Goal: Task Accomplishment & Management: Manage account settings

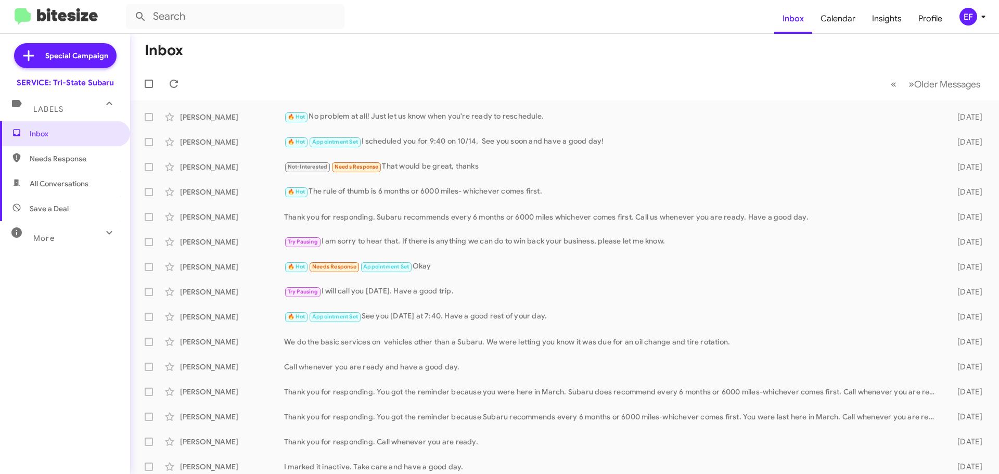
click at [51, 206] on span "Save a Deal" at bounding box center [49, 208] width 39 height 10
type input "in:not-interested"
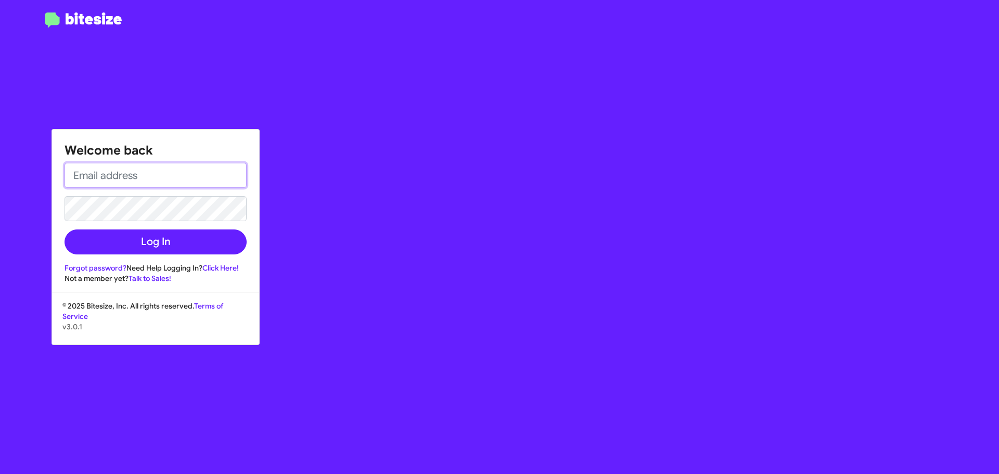
type input "[EMAIL_ADDRESS][DOMAIN_NAME]"
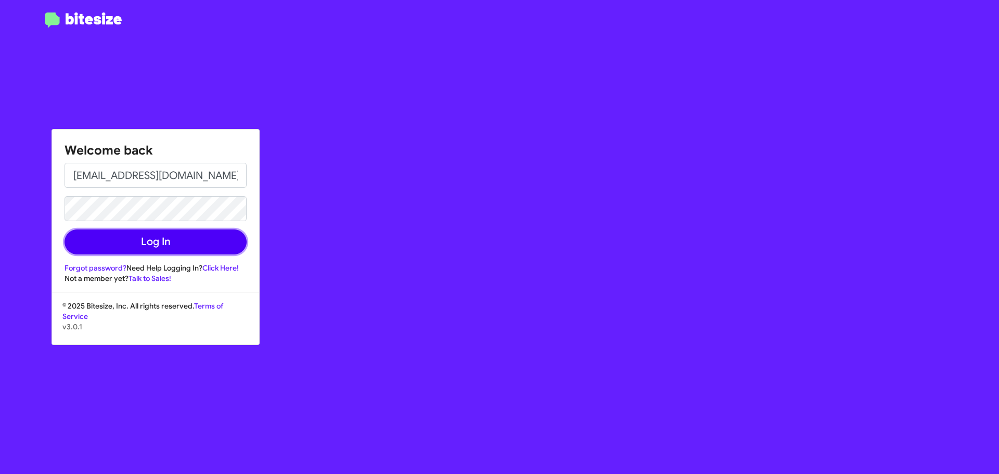
click at [155, 239] on button "Log In" at bounding box center [155, 241] width 182 height 25
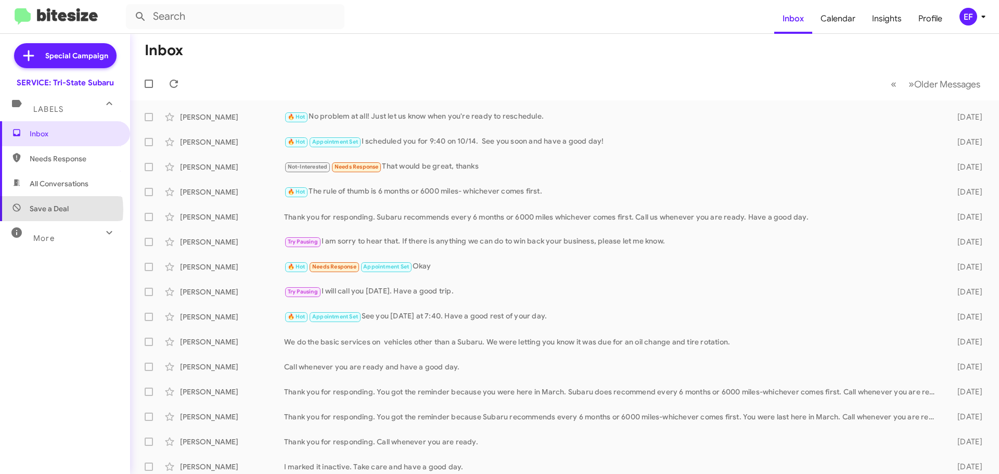
click at [45, 210] on span "Save a Deal" at bounding box center [49, 208] width 39 height 10
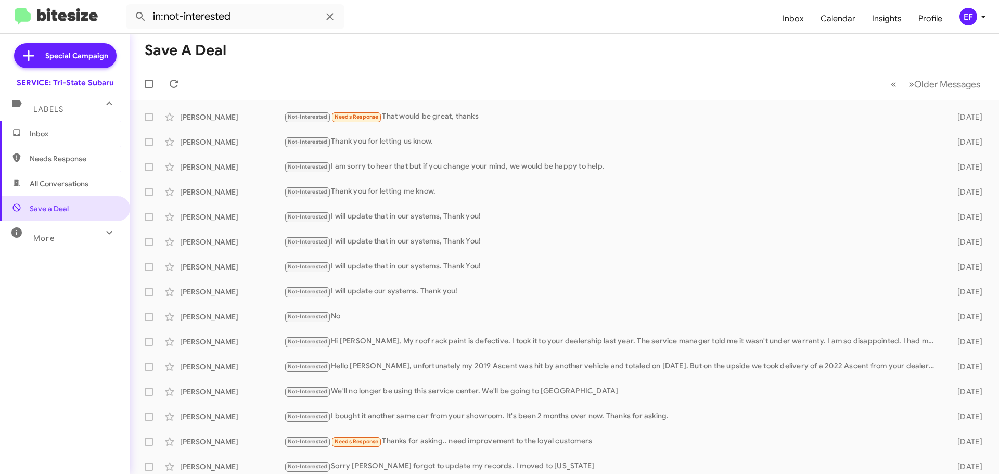
click at [57, 180] on span "All Conversations" at bounding box center [59, 183] width 59 height 10
type input "in:all-conversations"
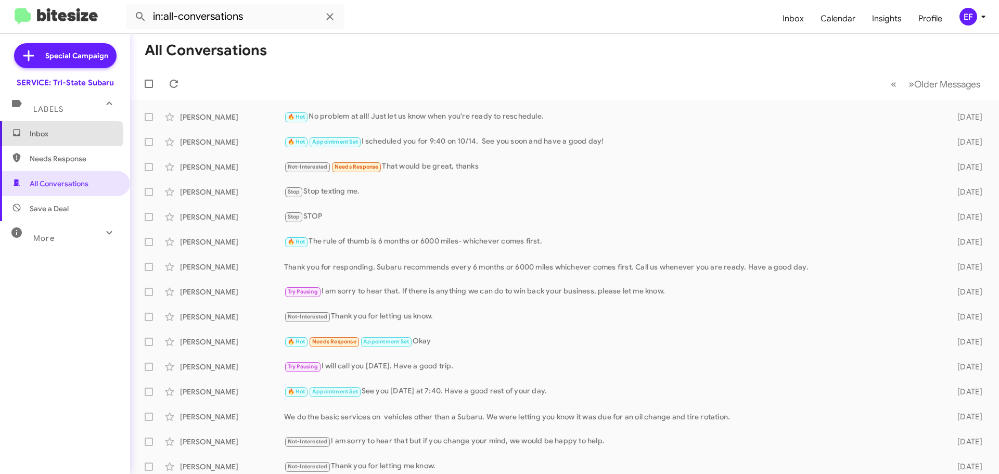
click at [47, 134] on span "Inbox" at bounding box center [74, 133] width 88 height 10
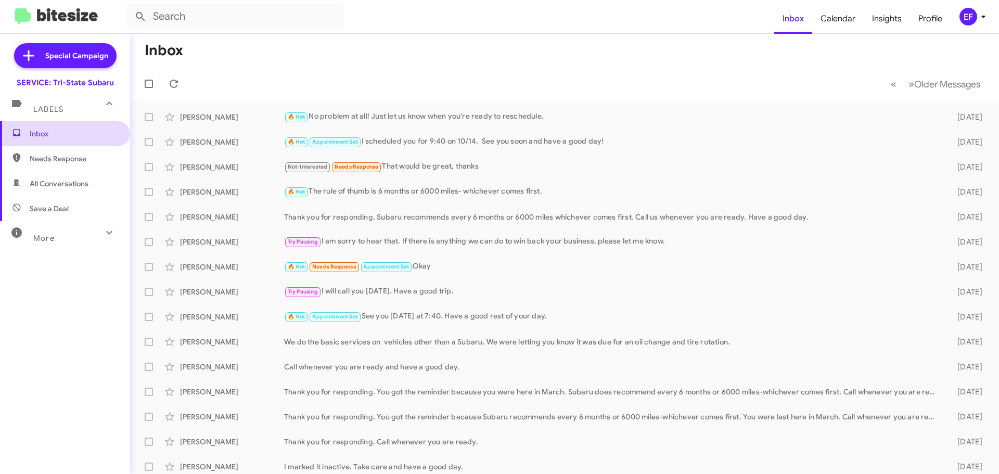
click at [0, 121] on link "Inbox" at bounding box center [65, 133] width 130 height 25
